Goal: Information Seeking & Learning: Compare options

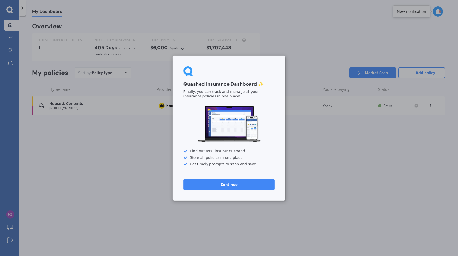
click at [225, 184] on button "Continue" at bounding box center [229, 184] width 91 height 11
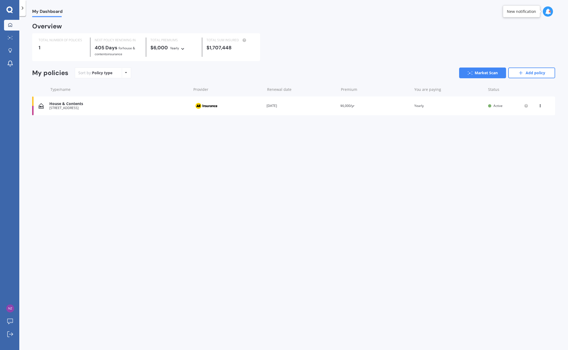
click at [109, 103] on div "House & Contents" at bounding box center [118, 104] width 139 height 5
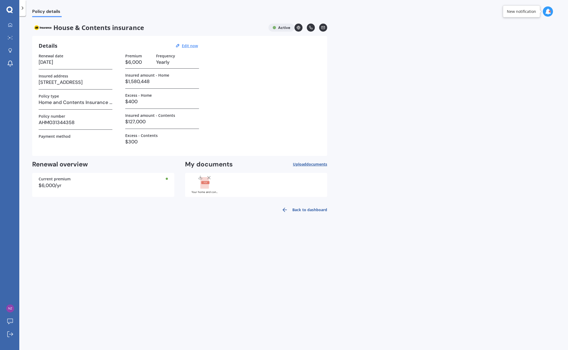
click at [206, 192] on div "Your home and contents policy schedule AHM031344358.pdf" at bounding box center [204, 192] width 27 height 3
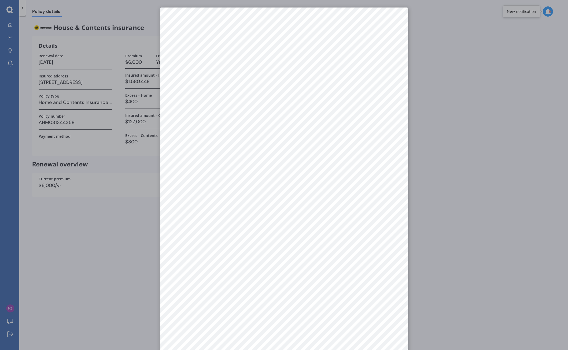
click at [117, 243] on div at bounding box center [284, 175] width 568 height 350
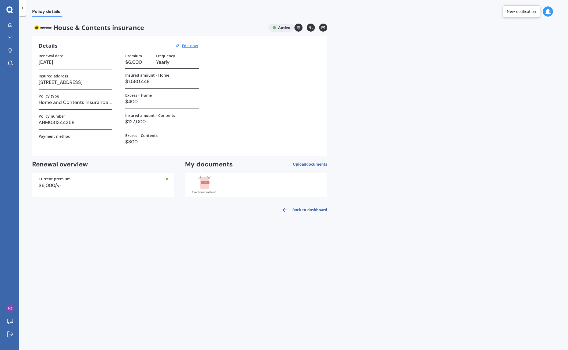
click at [315, 163] on span "documents" at bounding box center [316, 164] width 21 height 5
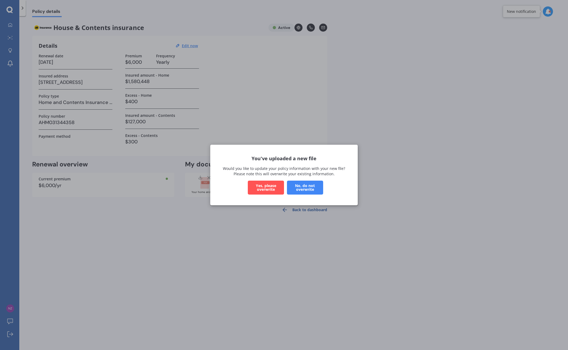
click at [264, 185] on button "Yes, please overwrite" at bounding box center [266, 188] width 36 height 14
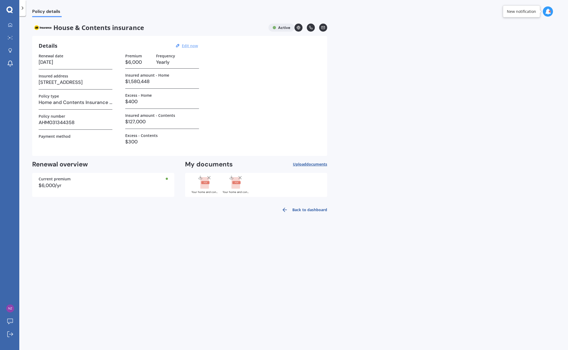
click at [193, 45] on u "Edit now" at bounding box center [190, 45] width 16 height 5
select select "23"
select select "11"
select select "2026"
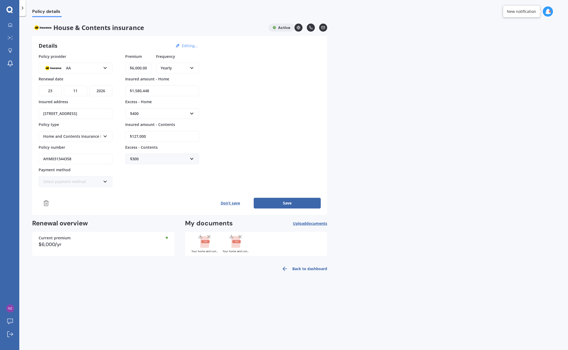
click at [189, 46] on button "Editing..." at bounding box center [189, 45] width 19 height 5
click at [286, 203] on button "Save" at bounding box center [286, 203] width 67 height 11
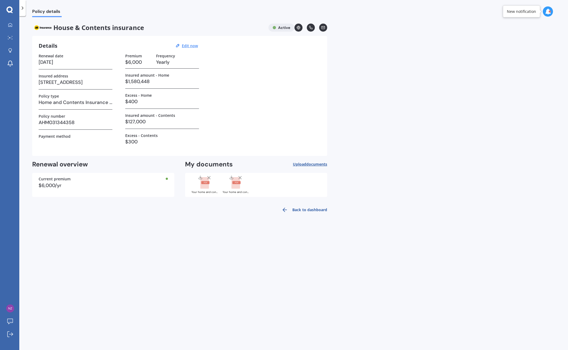
drag, startPoint x: 529, startPoint y: 12, endPoint x: 539, endPoint y: 12, distance: 10.5
click at [458, 12] on div "New notification" at bounding box center [520, 11] width 29 height 5
drag, startPoint x: 550, startPoint y: 13, endPoint x: 549, endPoint y: 10, distance: 3.8
click at [458, 7] on div at bounding box center [547, 11] width 10 height 10
click at [458, 33] on b "Market Scan" at bounding box center [494, 35] width 22 height 4
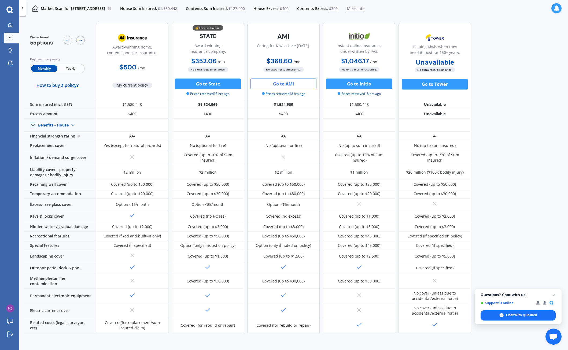
click at [364, 8] on span "More info" at bounding box center [355, 8] width 17 height 5
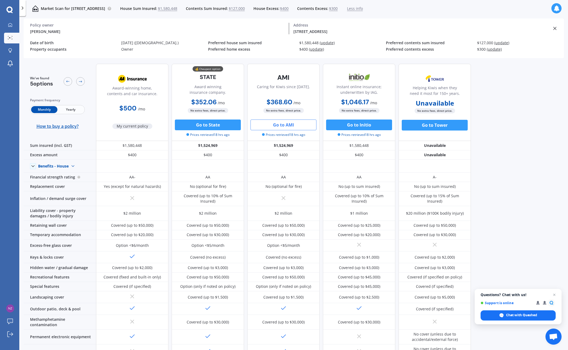
click at [24, 10] on icon at bounding box center [22, 7] width 5 height 5
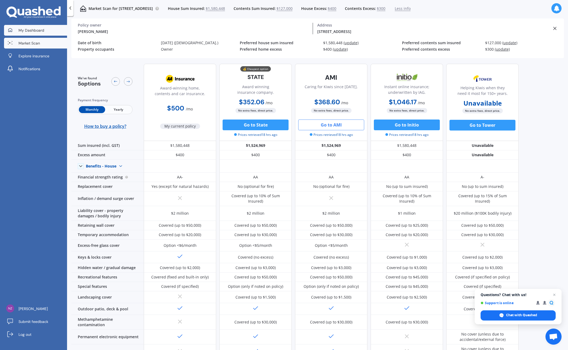
click at [38, 32] on span "My Dashboard" at bounding box center [31, 30] width 26 height 5
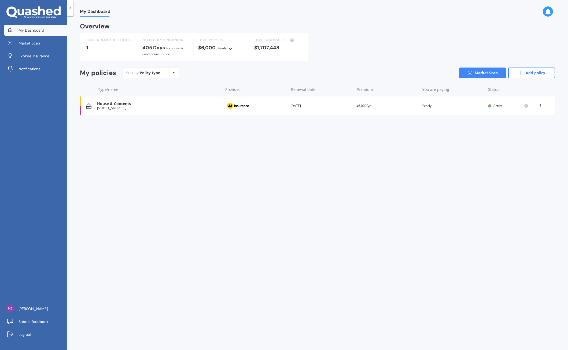
click at [458, 106] on icon at bounding box center [540, 104] width 4 height 3
click at [458, 116] on div "View policy" at bounding box center [527, 116] width 53 height 11
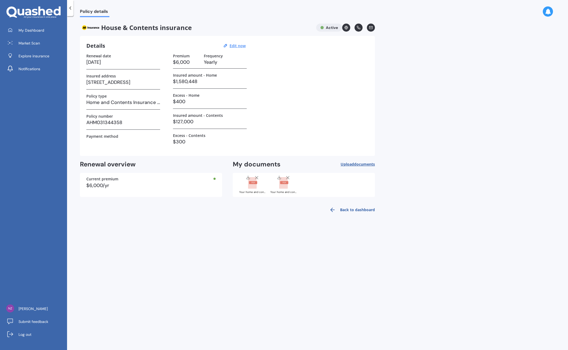
click at [354, 210] on link "Back to dashboard" at bounding box center [350, 209] width 49 height 13
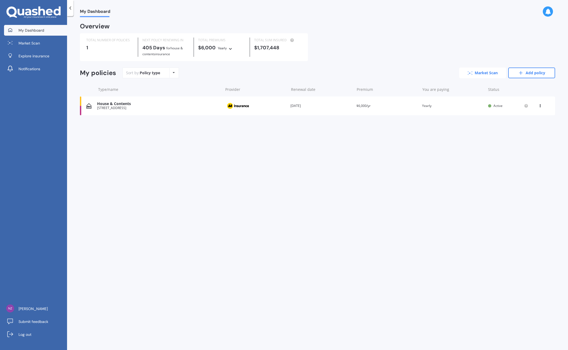
click at [458, 71] on link "Market Scan" at bounding box center [482, 73] width 47 height 11
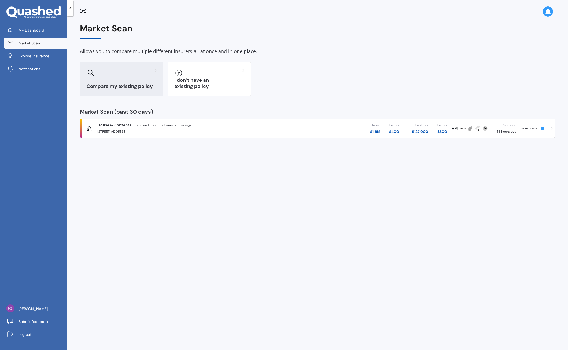
click at [118, 78] on div "Compare my existing policy" at bounding box center [121, 79] width 83 height 34
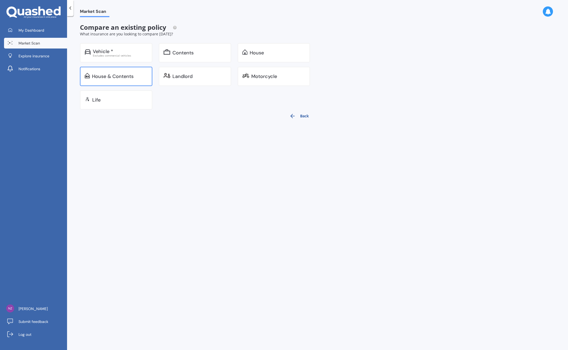
click at [121, 77] on div "House & Contents" at bounding box center [113, 76] width 42 height 5
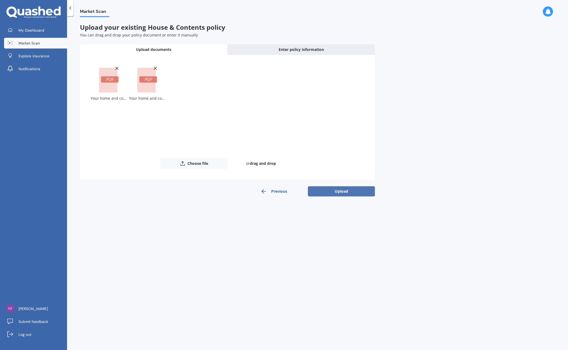
click at [334, 191] on button "Upload" at bounding box center [341, 191] width 67 height 10
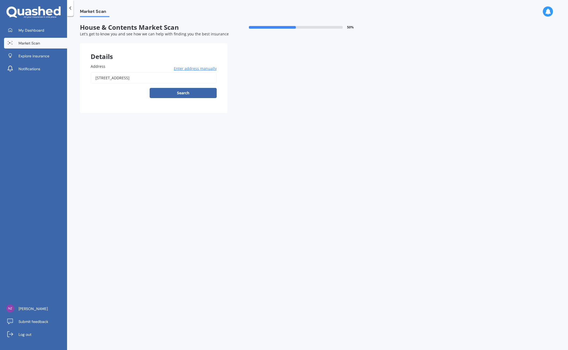
click at [161, 78] on input "[STREET_ADDRESS]" at bounding box center [154, 77] width 126 height 11
type input "[STREET_ADDRESS]"
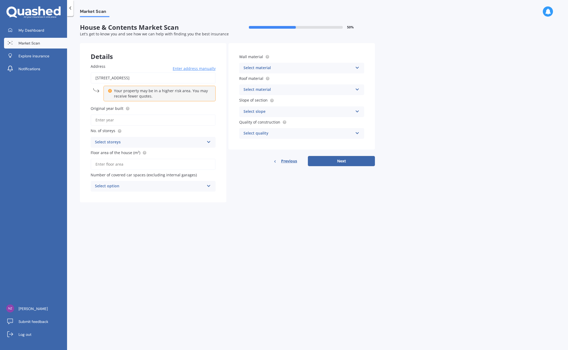
drag, startPoint x: 119, startPoint y: 120, endPoint x: 122, endPoint y: 122, distance: 3.3
click at [120, 120] on input "Original year built" at bounding box center [153, 119] width 125 height 11
type input "2024"
click at [130, 142] on div "Select storeys" at bounding box center [149, 142] width 109 height 6
click at [115, 170] on div "3" at bounding box center [153, 172] width 124 height 10
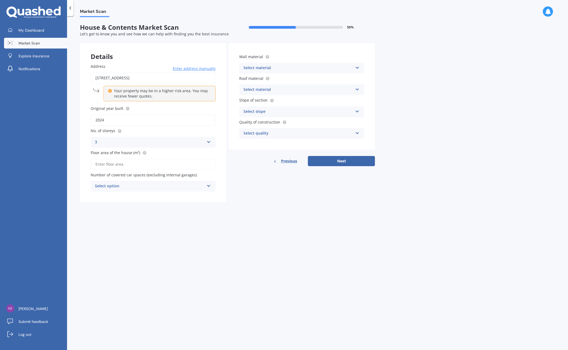
click at [136, 163] on input "Floor area of the house (m²)" at bounding box center [153, 164] width 125 height 11
type input "210"
click at [208, 186] on icon at bounding box center [208, 185] width 5 height 4
click at [120, 196] on div "0" at bounding box center [153, 197] width 124 height 10
click at [276, 65] on div "Select material Artificial weatherboard/plank cladding Blockwork Brick veneer D…" at bounding box center [301, 68] width 125 height 11
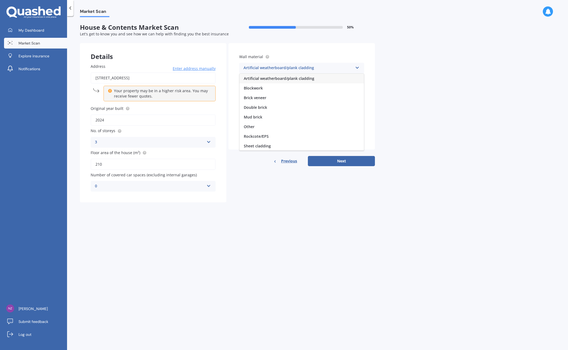
click at [273, 146] on div "Sheet cladding" at bounding box center [301, 146] width 124 height 10
click at [273, 88] on div "Select material" at bounding box center [297, 90] width 109 height 6
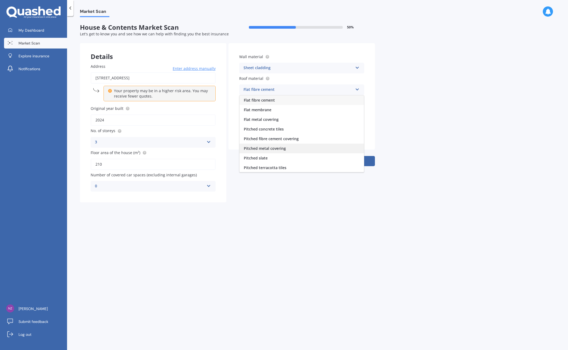
click at [268, 147] on span "Pitched metal covering" at bounding box center [265, 148] width 42 height 5
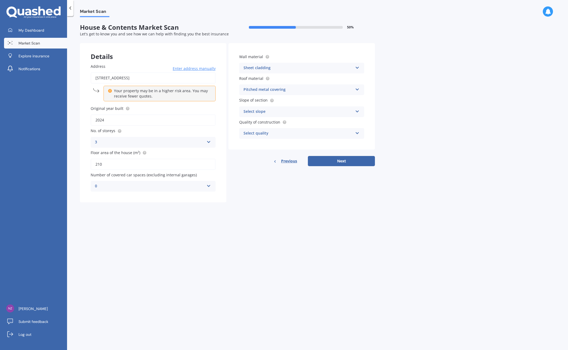
click at [269, 130] on div "Select quality" at bounding box center [297, 133] width 109 height 6
click at [255, 162] on span "Prestige" at bounding box center [251, 163] width 15 height 5
click at [331, 160] on button "Next" at bounding box center [341, 161] width 67 height 10
click at [292, 110] on div "Select slope" at bounding box center [299, 112] width 107 height 6
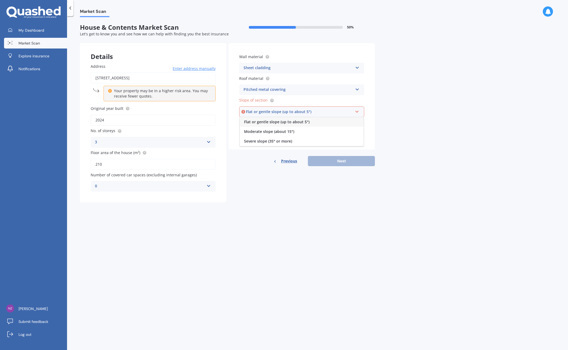
click at [282, 139] on span "Severe slope (35° or more)" at bounding box center [268, 141] width 48 height 5
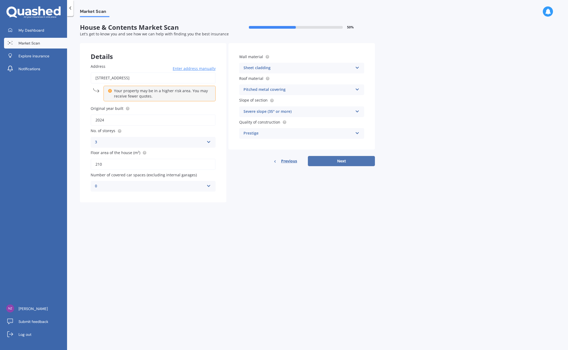
click at [327, 161] on button "Next" at bounding box center [341, 161] width 67 height 10
select select "06"
select select "02"
select select "1971"
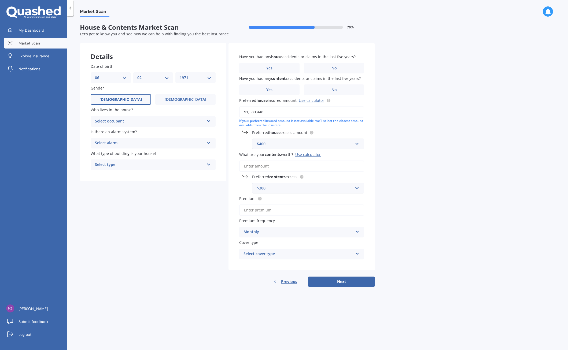
click at [133, 119] on div "Select occupant" at bounding box center [149, 121] width 109 height 6
click at [120, 132] on div "Owner" at bounding box center [153, 132] width 124 height 10
click at [123, 142] on div "Select alarm" at bounding box center [149, 143] width 109 height 6
click at [108, 173] on div "No" at bounding box center [153, 173] width 124 height 10
click at [118, 162] on div "Select type" at bounding box center [149, 165] width 109 height 6
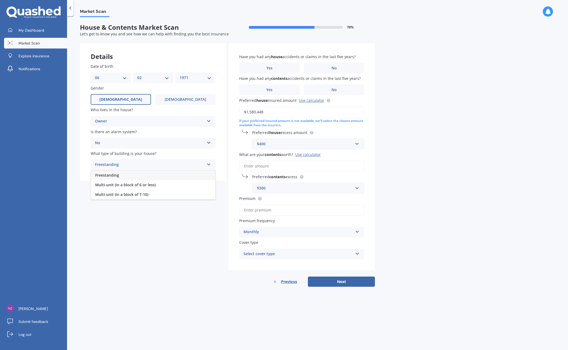
click at [115, 174] on span "Freestanding" at bounding box center [107, 175] width 24 height 5
click at [316, 67] on label "No" at bounding box center [334, 68] width 60 height 11
click at [0, 0] on input "No" at bounding box center [0, 0] width 0 height 0
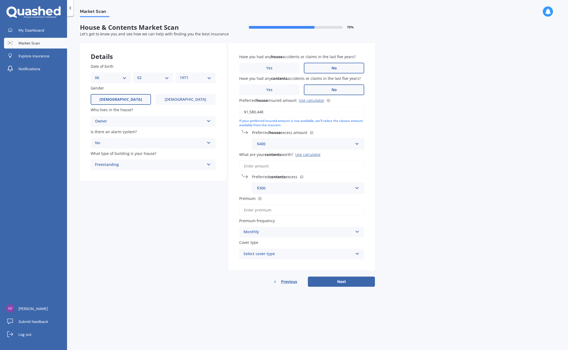
click at [331, 88] on label "No" at bounding box center [334, 89] width 60 height 11
click at [0, 0] on input "No" at bounding box center [0, 0] width 0 height 0
drag, startPoint x: 270, startPoint y: 166, endPoint x: 274, endPoint y: 166, distance: 3.2
click at [271, 166] on input "What are your contents worth? Use calculator" at bounding box center [301, 166] width 125 height 11
type input "$127,000"
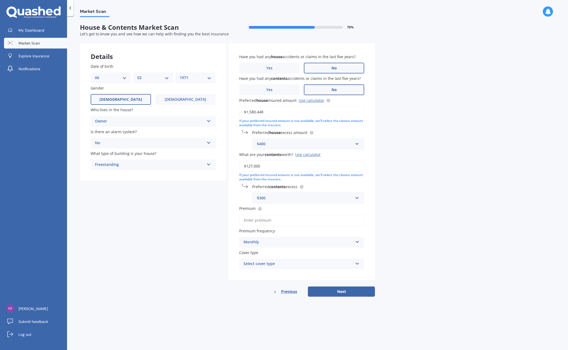
click at [257, 219] on input "Premium" at bounding box center [301, 220] width 125 height 11
type input "$6,000.00"
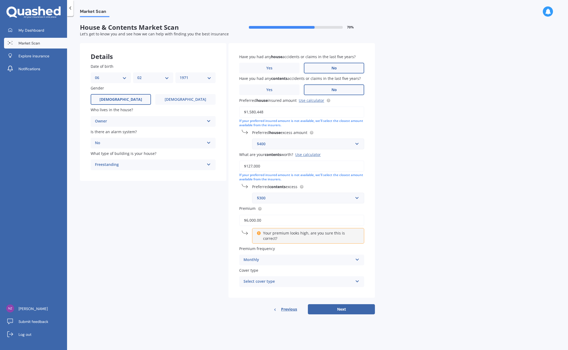
click at [263, 256] on div "Monthly" at bounding box center [297, 260] width 109 height 6
click at [228, 255] on div "Details Date of birth DD 01 02 03 04 05 06 07 08 09 10 11 12 13 14 15 16 17 18 …" at bounding box center [227, 178] width 295 height 271
click at [262, 256] on div "Select cover type" at bounding box center [297, 281] width 109 height 6
click at [284, 256] on div "Home and Contents Insurance Package" at bounding box center [297, 281] width 109 height 6
click at [266, 256] on div "Select cover type" at bounding box center [299, 282] width 107 height 6
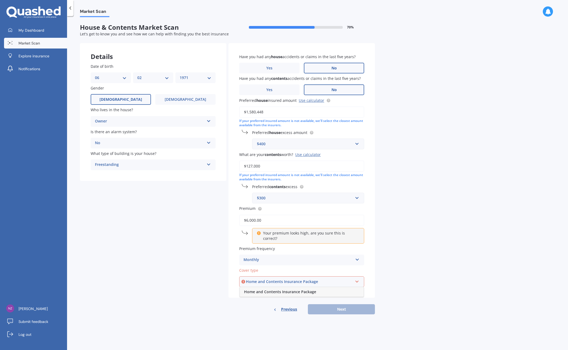
click at [270, 256] on span "Home and Contents Insurance Package" at bounding box center [280, 291] width 72 height 5
click at [334, 256] on button "Next" at bounding box center [341, 309] width 67 height 10
select select "06"
select select "02"
select select "1971"
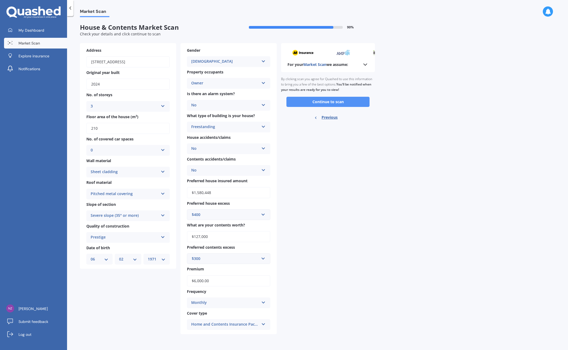
click at [323, 100] on button "Continue to scan" at bounding box center [327, 102] width 83 height 10
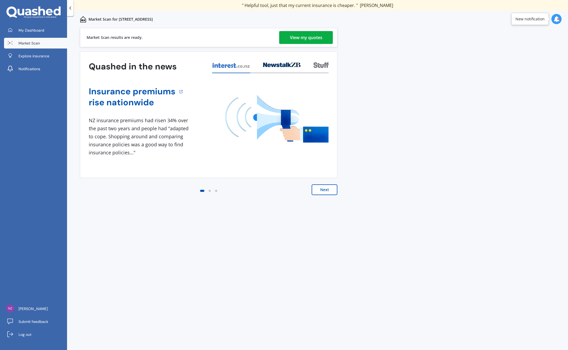
click at [306, 36] on div "View my quotes" at bounding box center [306, 37] width 32 height 13
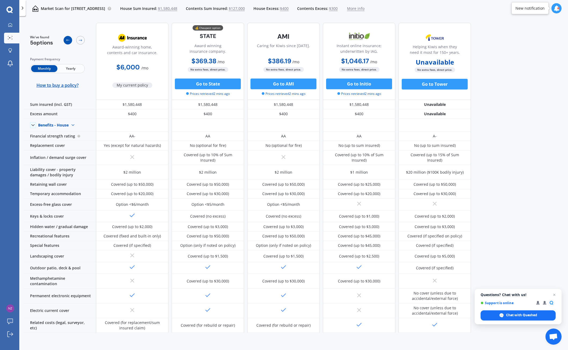
click at [68, 41] on icon at bounding box center [68, 40] width 4 height 4
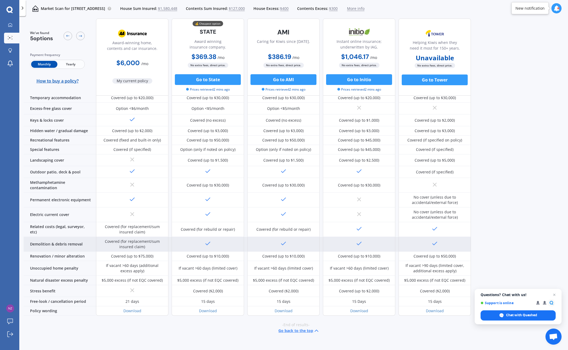
scroll to position [100, 0]
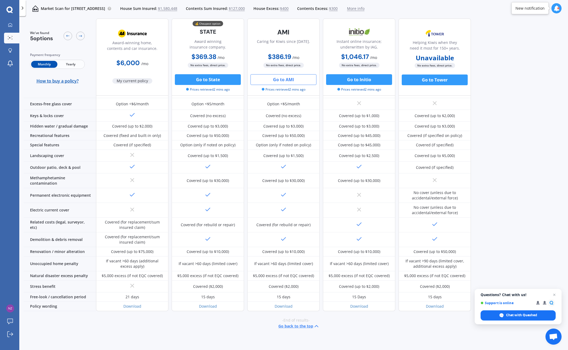
click at [294, 79] on button "Go to AMI" at bounding box center [283, 79] width 66 height 11
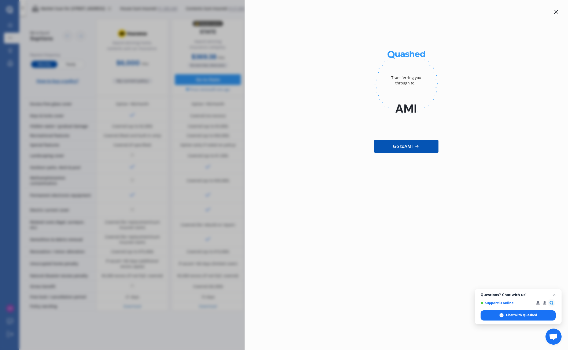
click at [378, 223] on div "Transferring you through to... Go to AMI" at bounding box center [405, 175] width 323 height 350
click at [458, 10] on icon at bounding box center [556, 12] width 4 height 4
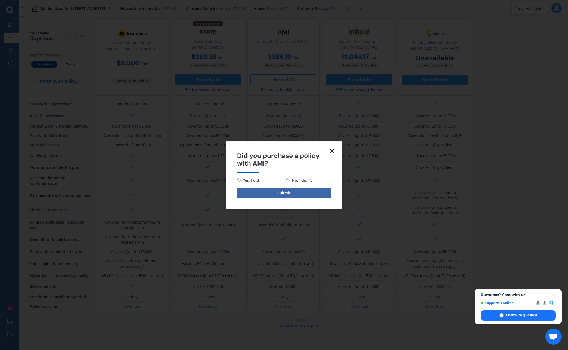
click at [248, 179] on span "Yes, I did" at bounding box center [249, 180] width 18 height 6
drag, startPoint x: 249, startPoint y: 180, endPoint x: 242, endPoint y: 182, distance: 7.6
click at [240, 181] on input "Yes, I did" at bounding box center [238, 179] width 3 height 3
radio input "true"
click at [277, 192] on button "Submit" at bounding box center [284, 193] width 94 height 10
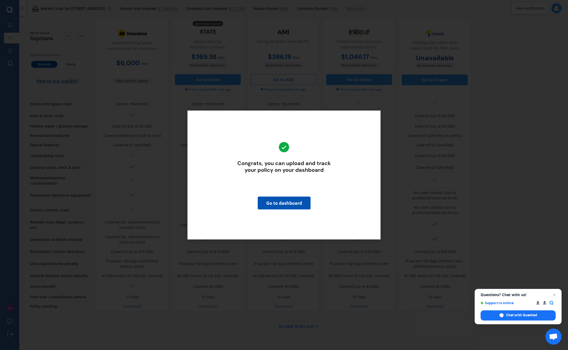
drag, startPoint x: 285, startPoint y: 202, endPoint x: 252, endPoint y: 274, distance: 79.0
click at [285, 203] on link "Go to dashboard" at bounding box center [284, 203] width 53 height 13
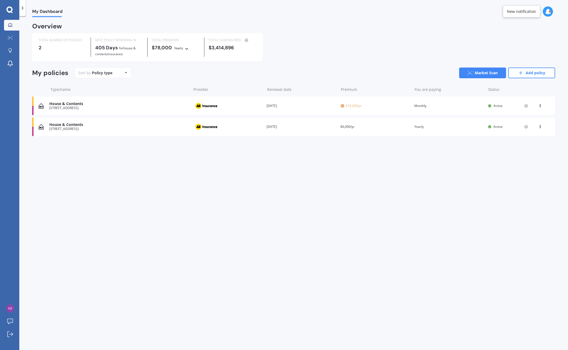
click at [458, 106] on icon at bounding box center [540, 104] width 4 height 3
click at [458, 125] on div "Delete" at bounding box center [527, 126] width 53 height 11
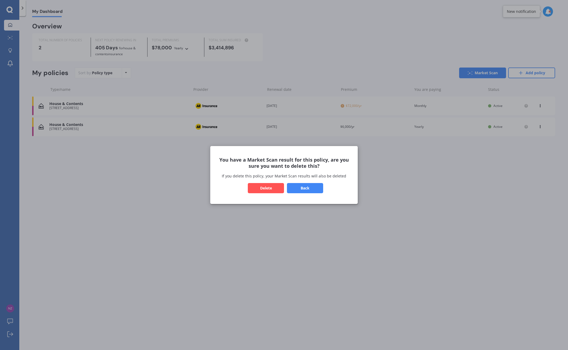
click at [270, 189] on button "Delete" at bounding box center [266, 188] width 36 height 10
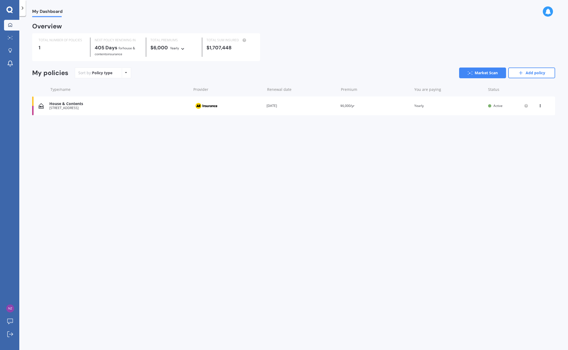
drag, startPoint x: 539, startPoint y: 106, endPoint x: 540, endPoint y: 110, distance: 4.3
click at [458, 106] on icon at bounding box center [540, 104] width 4 height 3
click at [458, 126] on div "Delete" at bounding box center [527, 126] width 53 height 11
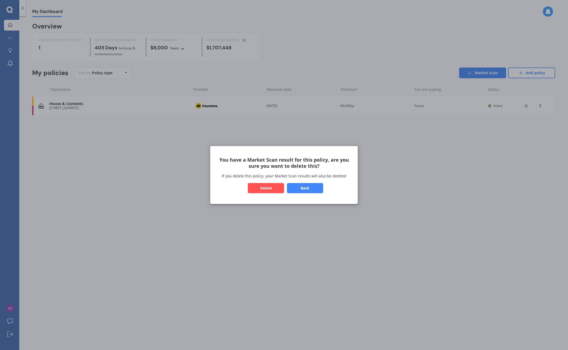
drag, startPoint x: 272, startPoint y: 188, endPoint x: 273, endPoint y: 191, distance: 3.5
click at [272, 188] on button "Delete" at bounding box center [266, 188] width 36 height 10
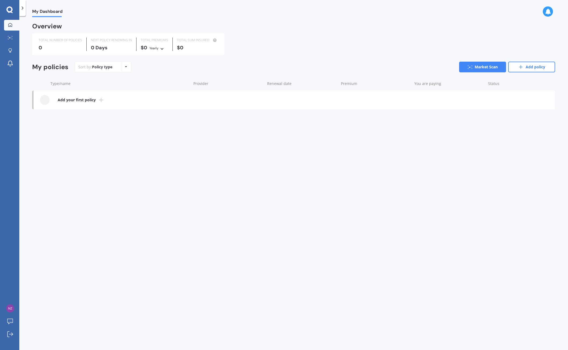
click at [101, 99] on icon at bounding box center [101, 100] width 6 height 6
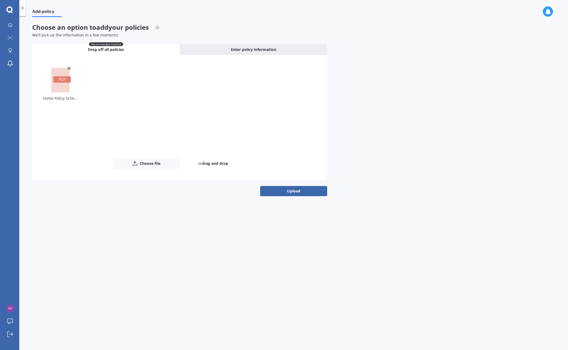
click at [298, 190] on button "Upload" at bounding box center [293, 191] width 67 height 10
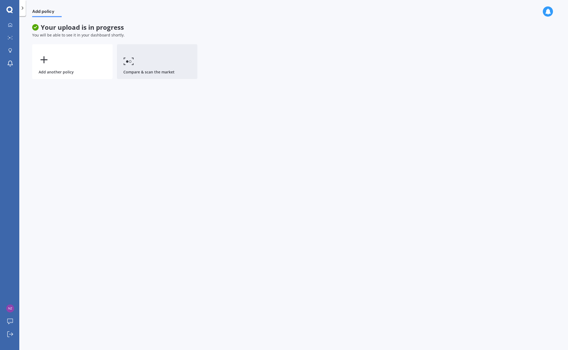
click at [144, 59] on link "Compare & scan the market" at bounding box center [157, 61] width 80 height 35
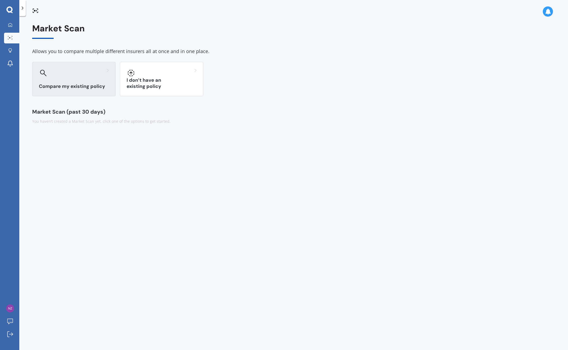
click at [61, 77] on div "Compare my existing policy" at bounding box center [73, 79] width 83 height 34
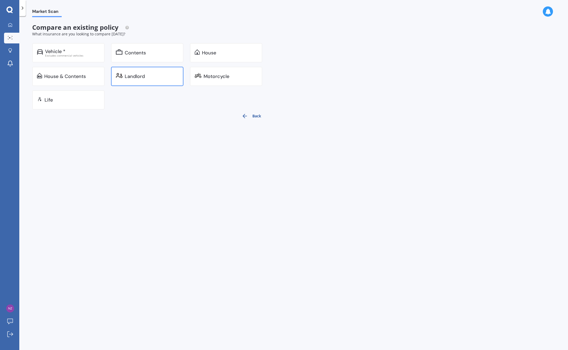
click at [165, 75] on div "Landlord" at bounding box center [152, 76] width 54 height 5
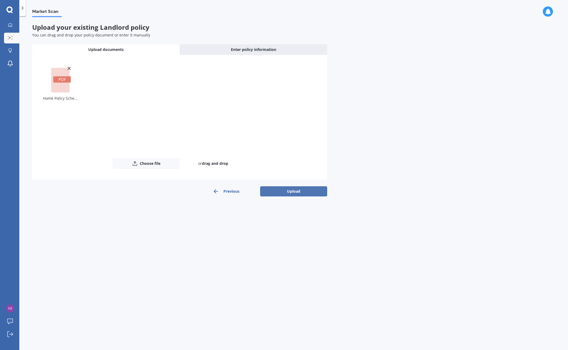
click at [293, 192] on button "Upload" at bounding box center [293, 191] width 67 height 10
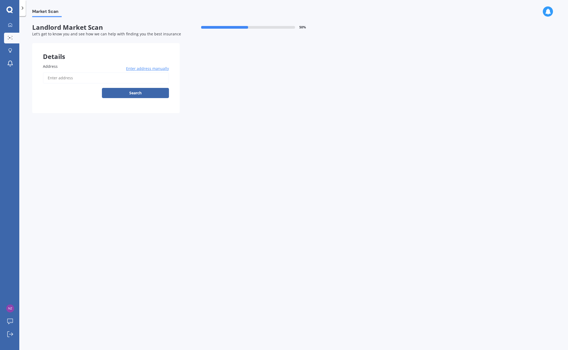
click at [87, 79] on input "Address" at bounding box center [106, 77] width 126 height 11
click at [117, 89] on button "Search" at bounding box center [135, 93] width 67 height 10
type input "[STREET_ADDRESS]"
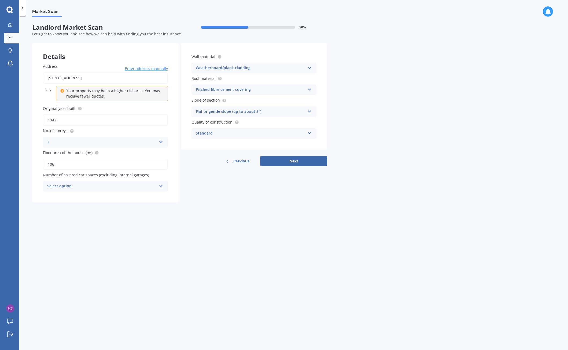
drag, startPoint x: 101, startPoint y: 186, endPoint x: 81, endPoint y: 194, distance: 22.0
click at [101, 186] on div "Select option" at bounding box center [101, 186] width 109 height 6
click at [55, 197] on div "0" at bounding box center [105, 197] width 124 height 10
click at [243, 89] on div "Pitched fibre cement covering" at bounding box center [250, 90] width 109 height 6
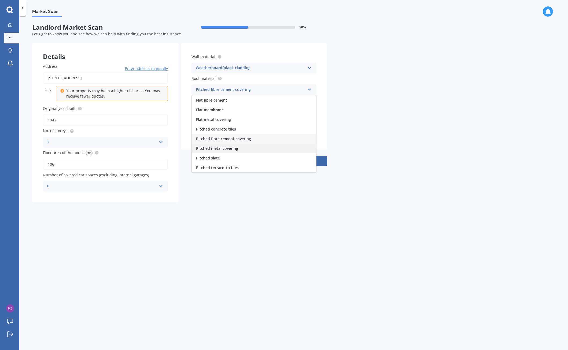
click at [217, 147] on span "Pitched metal covering" at bounding box center [217, 148] width 42 height 5
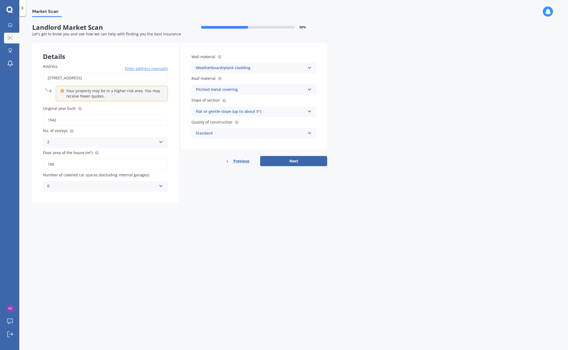
click at [309, 65] on icon at bounding box center [309, 67] width 5 height 4
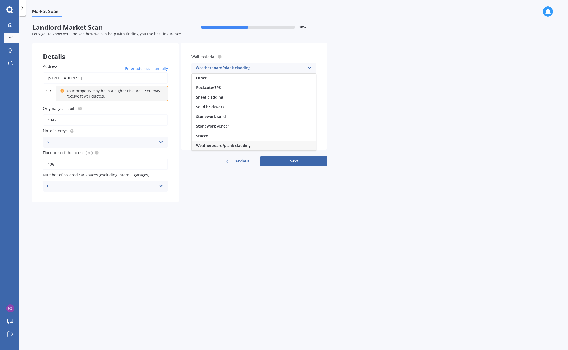
click at [264, 66] on div "Weatherboard/plank cladding" at bounding box center [250, 68] width 109 height 6
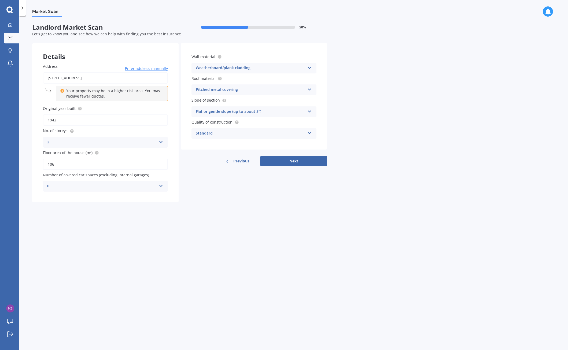
drag, startPoint x: 220, startPoint y: 111, endPoint x: 231, endPoint y: 113, distance: 11.8
click at [222, 111] on div "Flat or gentle slope (up to about 5°)" at bounding box center [250, 112] width 109 height 6
drag, startPoint x: 231, startPoint y: 113, endPoint x: 229, endPoint y: 140, distance: 27.2
click at [229, 140] on span "Severe slope (35° or more)" at bounding box center [220, 141] width 48 height 5
click at [218, 132] on div "Standard" at bounding box center [250, 133] width 109 height 6
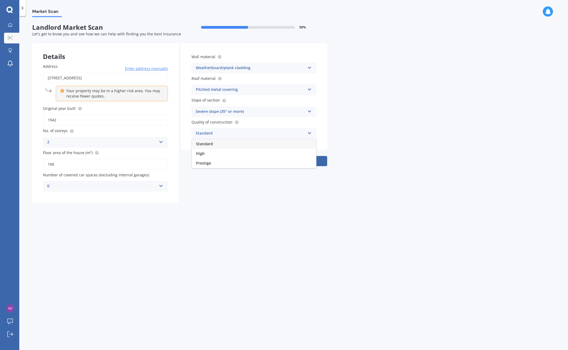
click at [215, 142] on div "Standard" at bounding box center [254, 144] width 124 height 10
click at [289, 158] on button "Next" at bounding box center [293, 161] width 67 height 10
select select "06"
select select "02"
select select "1971"
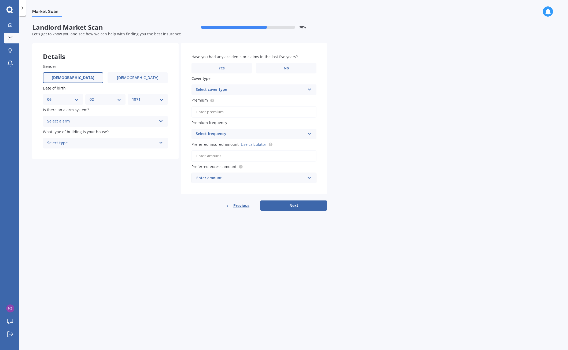
click at [70, 119] on div "Select alarm" at bounding box center [101, 121] width 109 height 6
click at [51, 151] on span "No" at bounding box center [49, 150] width 5 height 5
click at [73, 141] on div "Select type" at bounding box center [101, 143] width 109 height 6
click at [80, 162] on span "Multi-unit (in a block of 6 or less)" at bounding box center [77, 163] width 61 height 5
drag, startPoint x: 247, startPoint y: 67, endPoint x: 247, endPoint y: 71, distance: 3.8
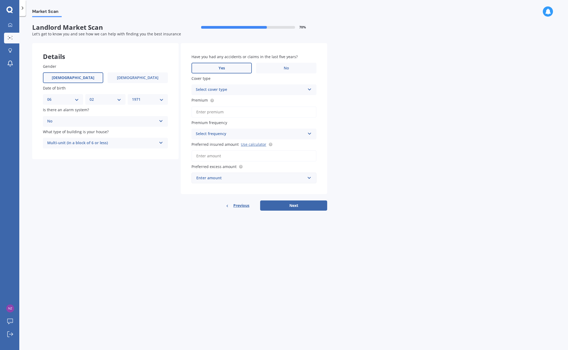
click at [247, 68] on label "Yes" at bounding box center [221, 68] width 60 height 11
click at [0, 0] on input "Yes" at bounding box center [0, 0] width 0 height 0
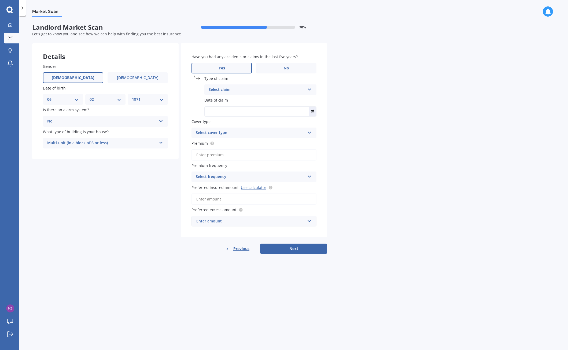
click at [232, 88] on div "Select claim" at bounding box center [256, 90] width 96 height 6
click at [227, 160] on span "Storm damage" at bounding box center [222, 160] width 27 height 5
click at [229, 112] on input "text" at bounding box center [256, 112] width 104 height 10
click at [313, 111] on icon "Select date" at bounding box center [312, 112] width 3 height 4
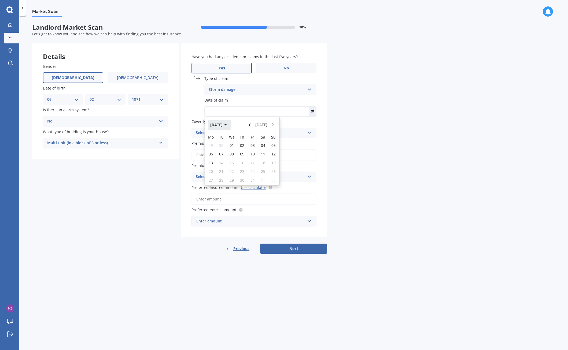
click at [227, 124] on icon "button" at bounding box center [225, 125] width 2 height 4
click at [234, 159] on span "Jun" at bounding box center [233, 158] width 6 height 5
click at [241, 152] on span "05" at bounding box center [242, 152] width 4 height 5
type input "[DATE]"
click at [289, 132] on div "Select cover type" at bounding box center [250, 133] width 109 height 6
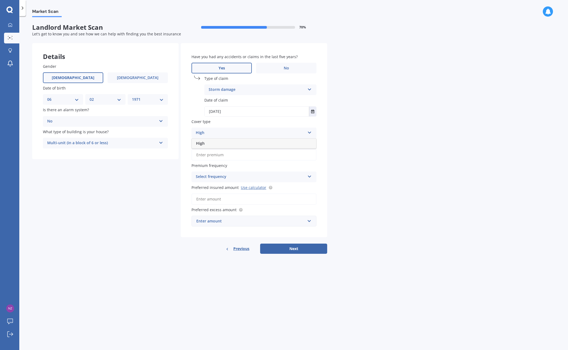
click at [277, 142] on div "High" at bounding box center [254, 144] width 124 height 10
click at [228, 154] on input "Premium" at bounding box center [253, 154] width 125 height 11
drag, startPoint x: 346, startPoint y: 176, endPoint x: 331, endPoint y: 178, distance: 14.9
click at [344, 176] on div "Market Scan Landlord Market Scan 70 % Let's get to know you and see how we can …" at bounding box center [293, 184] width 548 height 334
click at [309, 176] on icon at bounding box center [309, 176] width 5 height 4
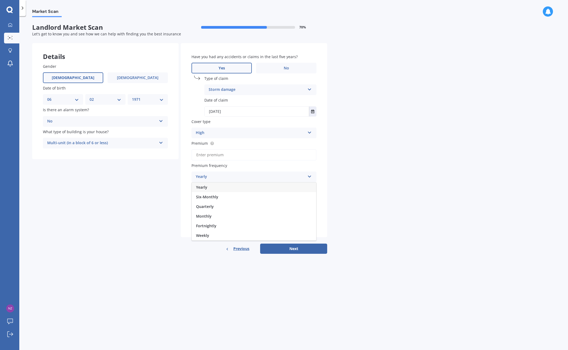
drag, startPoint x: 206, startPoint y: 186, endPoint x: 214, endPoint y: 185, distance: 7.3
click at [207, 186] on div "Yearly" at bounding box center [254, 187] width 124 height 10
drag, startPoint x: 384, startPoint y: 26, endPoint x: 371, endPoint y: 39, distance: 18.6
click at [383, 26] on div "Market Scan Landlord Market Scan 70 % Let's get to know you and see how we can …" at bounding box center [293, 184] width 548 height 334
click at [214, 155] on input "Premium" at bounding box center [253, 154] width 125 height 11
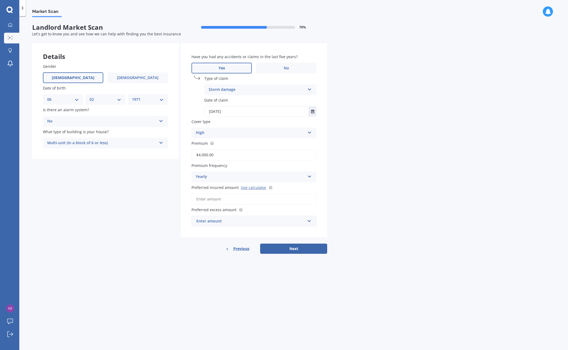
type input "$4,000.00"
drag, startPoint x: 381, startPoint y: 191, endPoint x: 380, endPoint y: 194, distance: 4.0
click at [381, 191] on div "Market Scan Landlord Market Scan 70 % Let's get to know you and see how we can …" at bounding box center [293, 184] width 548 height 334
click at [225, 199] on input "Preferred insured amount Use calculator" at bounding box center [253, 198] width 125 height 11
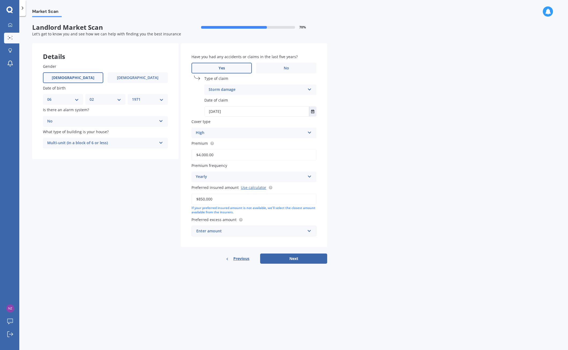
type input "$850,000"
click at [228, 231] on div "Enter amount" at bounding box center [250, 231] width 109 height 6
type input "500"
click at [367, 216] on div "Market Scan Landlord Market Scan 70 % Let's get to know you and see how we can …" at bounding box center [293, 184] width 548 height 334
click at [285, 256] on button "Next" at bounding box center [293, 258] width 67 height 10
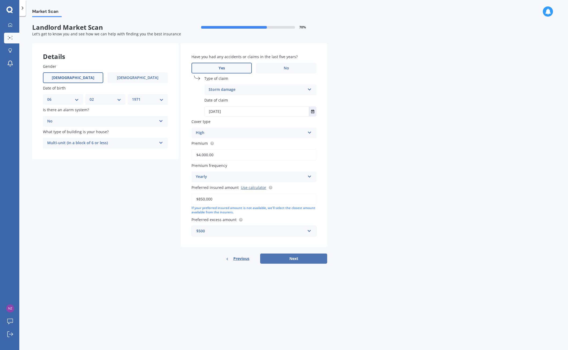
select select "06"
select select "02"
select select "1971"
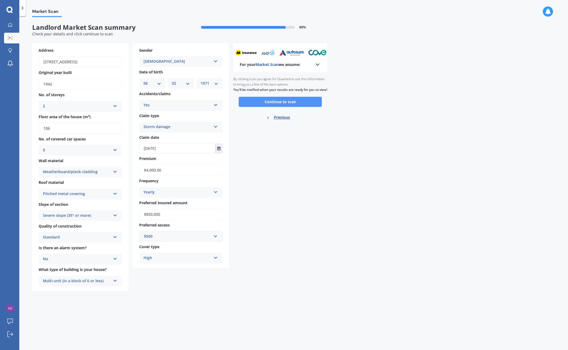
click at [290, 106] on button "Continue to scan" at bounding box center [279, 102] width 83 height 10
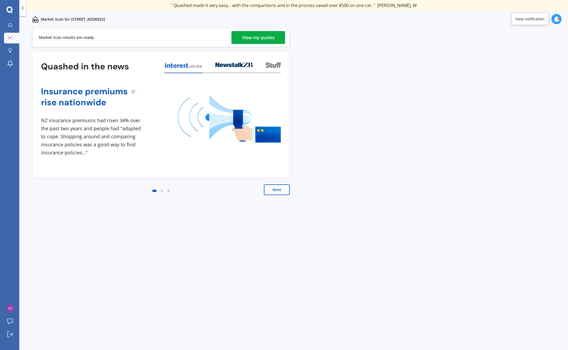
click at [265, 36] on div "View my quotes" at bounding box center [258, 37] width 32 height 13
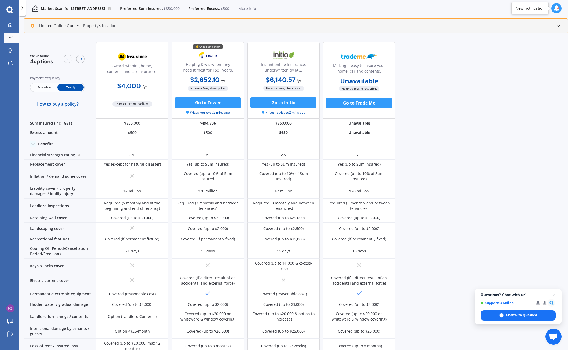
click at [458, 25] on icon at bounding box center [557, 25] width 5 height 5
